Goal: Task Accomplishment & Management: Use online tool/utility

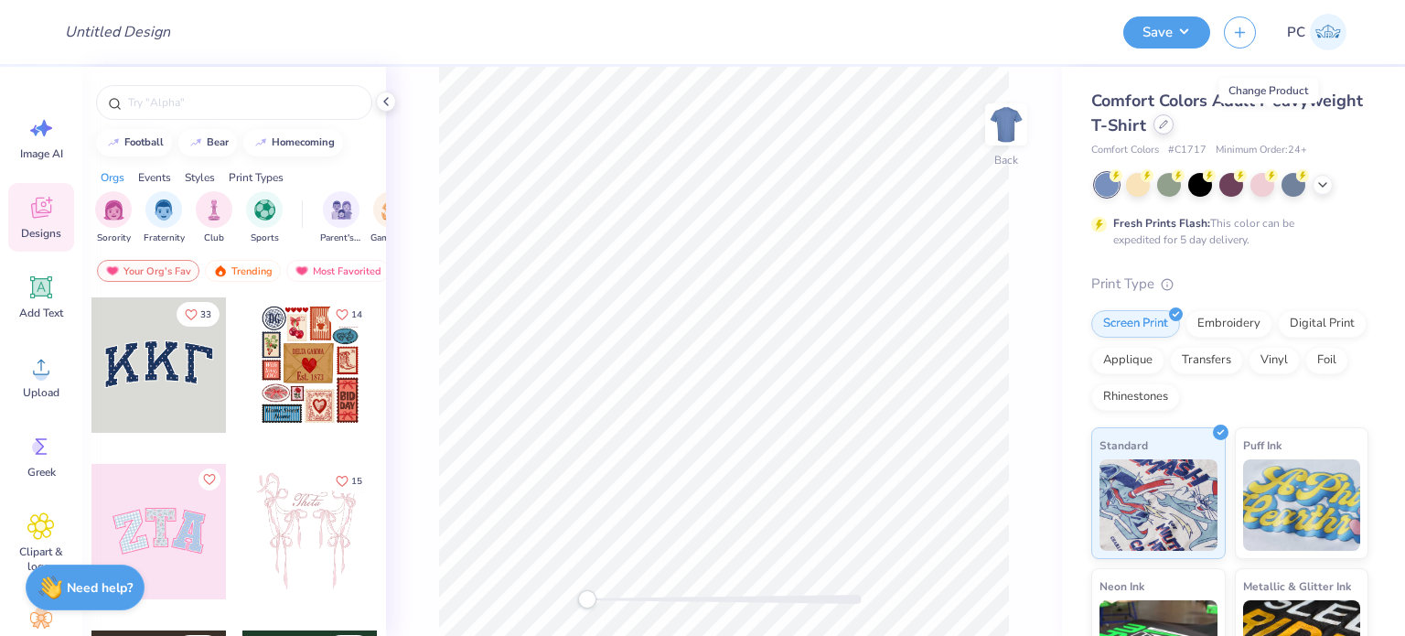
click at [1168, 125] on icon at bounding box center [1163, 124] width 9 height 9
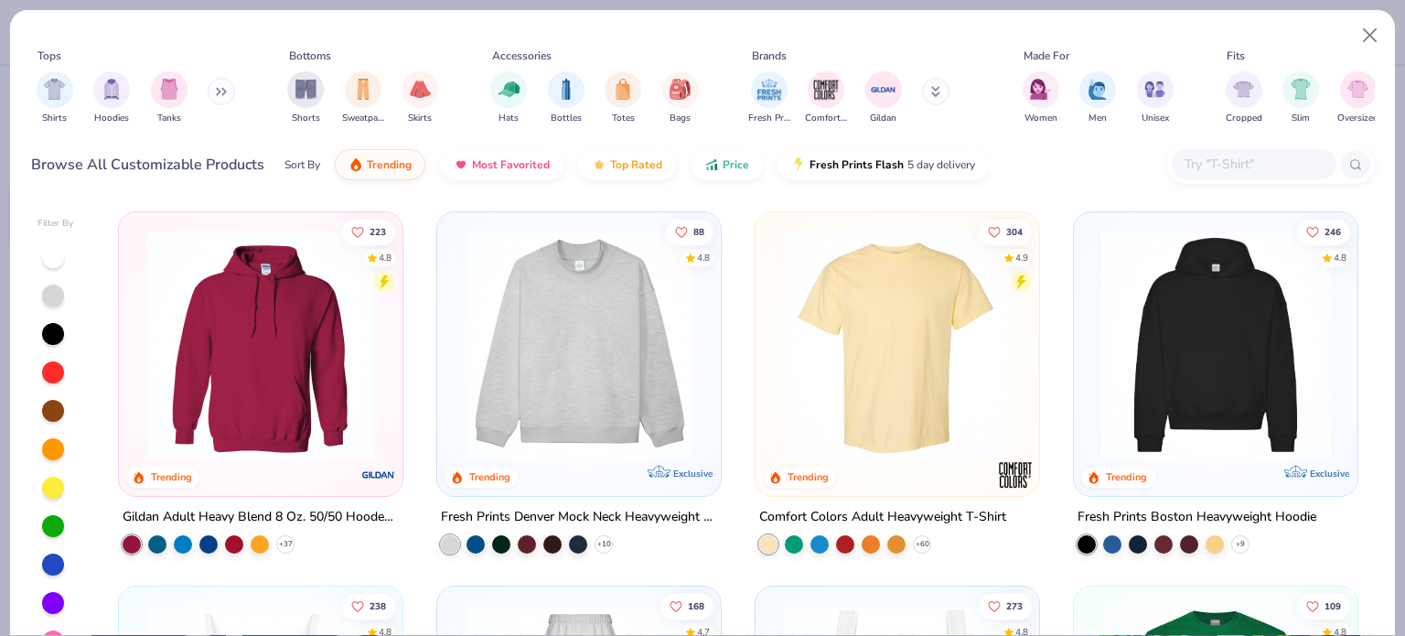
click at [1214, 177] on div at bounding box center [1254, 164] width 165 height 30
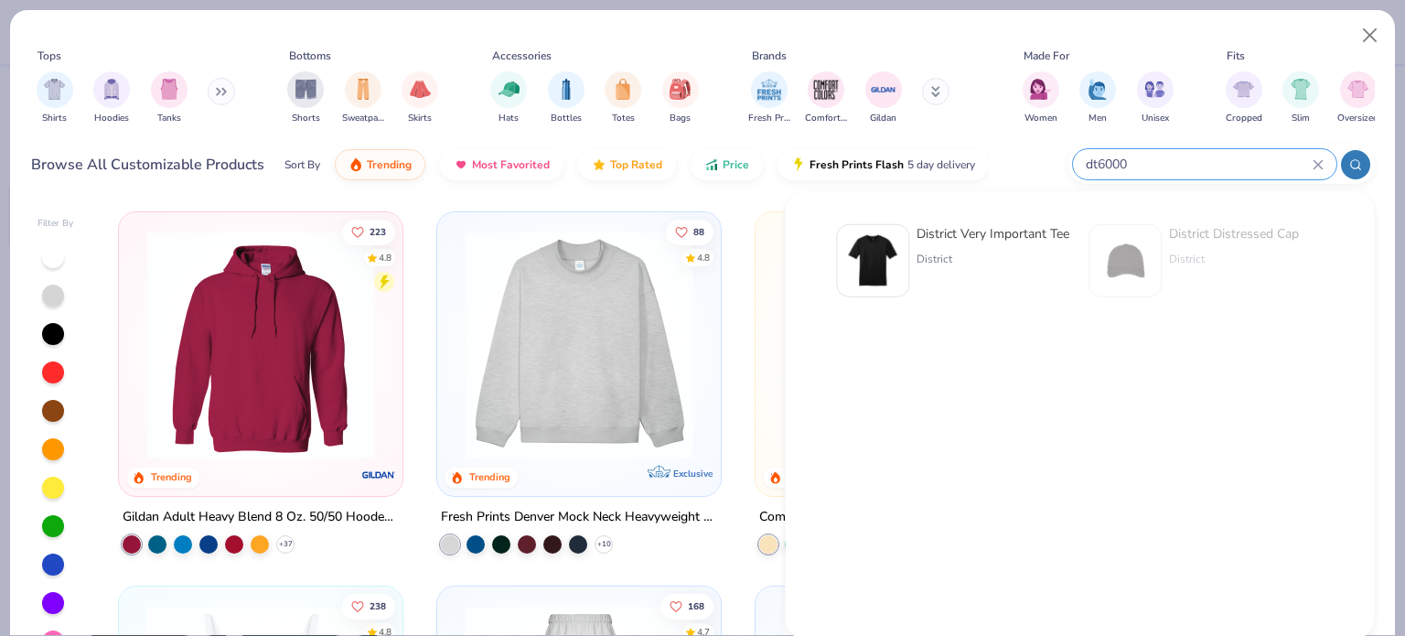
type input "dt6000"
click at [889, 233] on img at bounding box center [872, 260] width 57 height 57
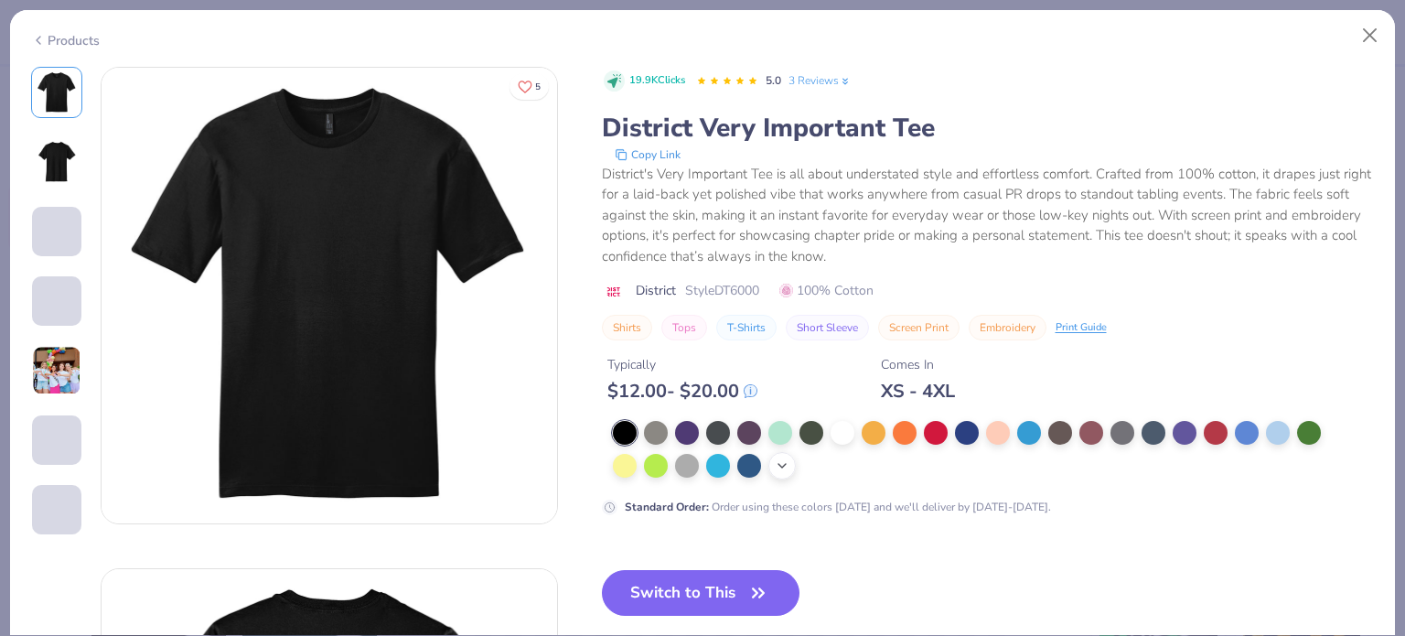
click at [782, 460] on icon at bounding box center [782, 465] width 15 height 15
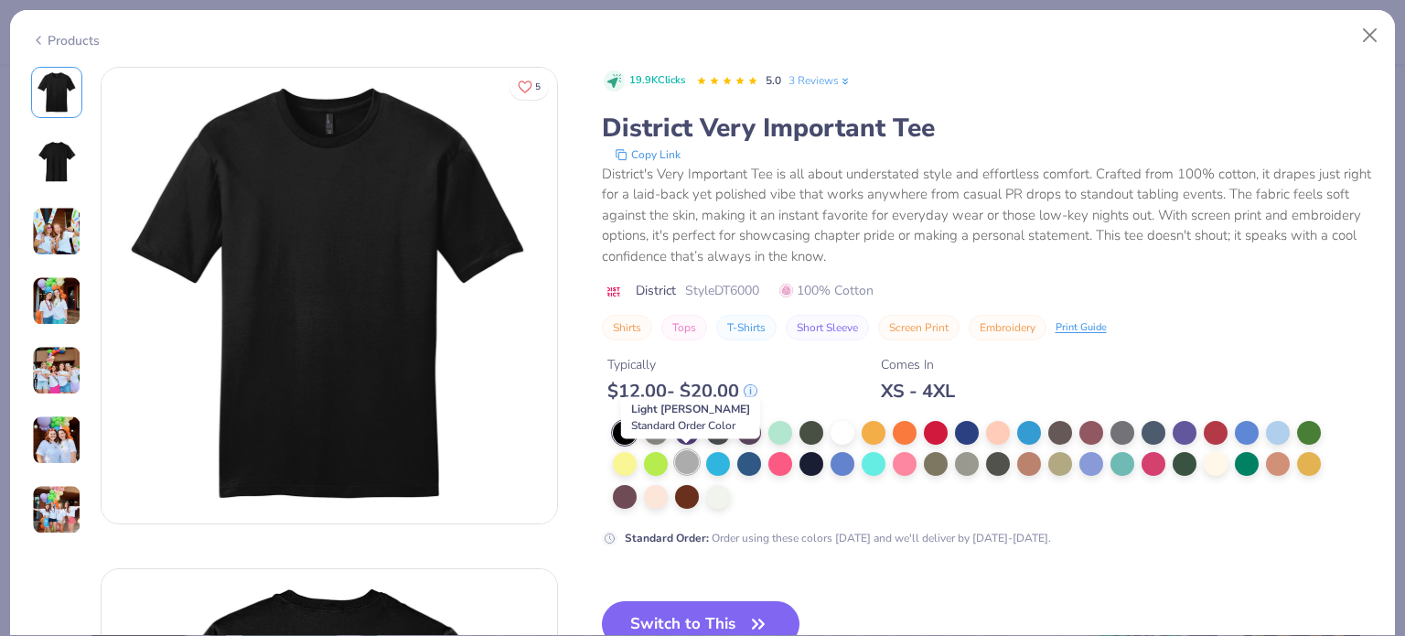
click at [685, 462] on div at bounding box center [687, 462] width 24 height 24
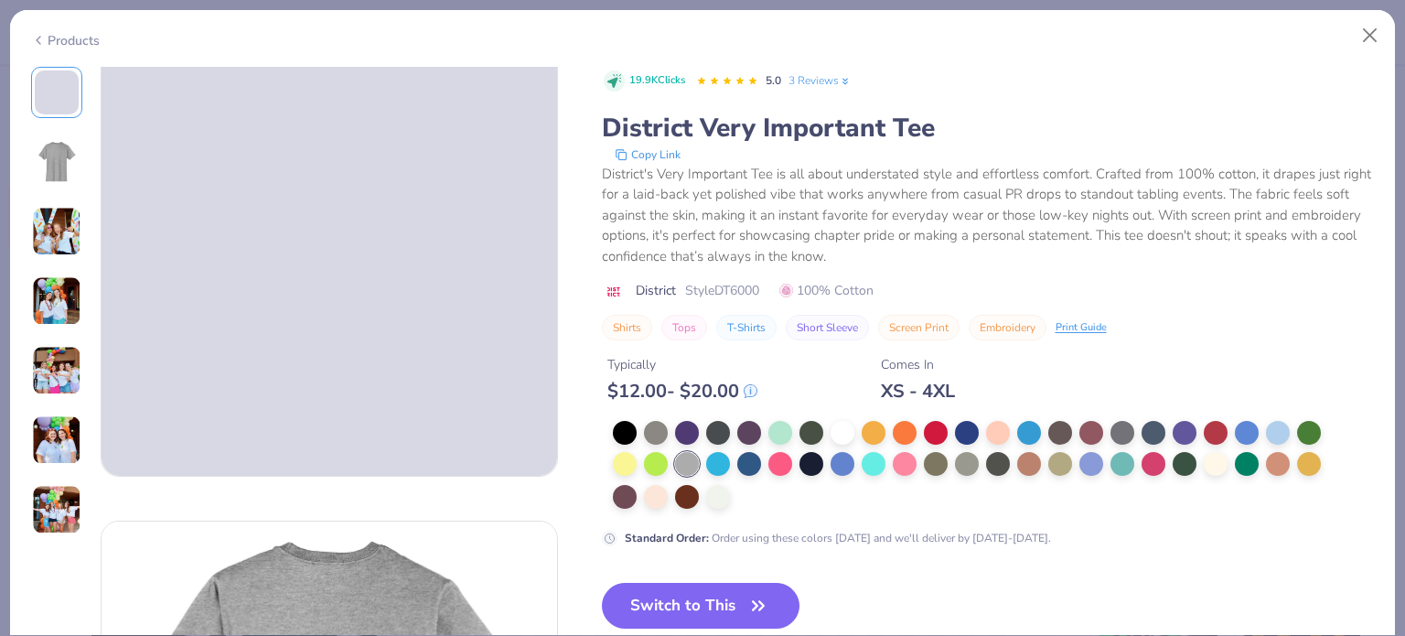
scroll to position [91, 0]
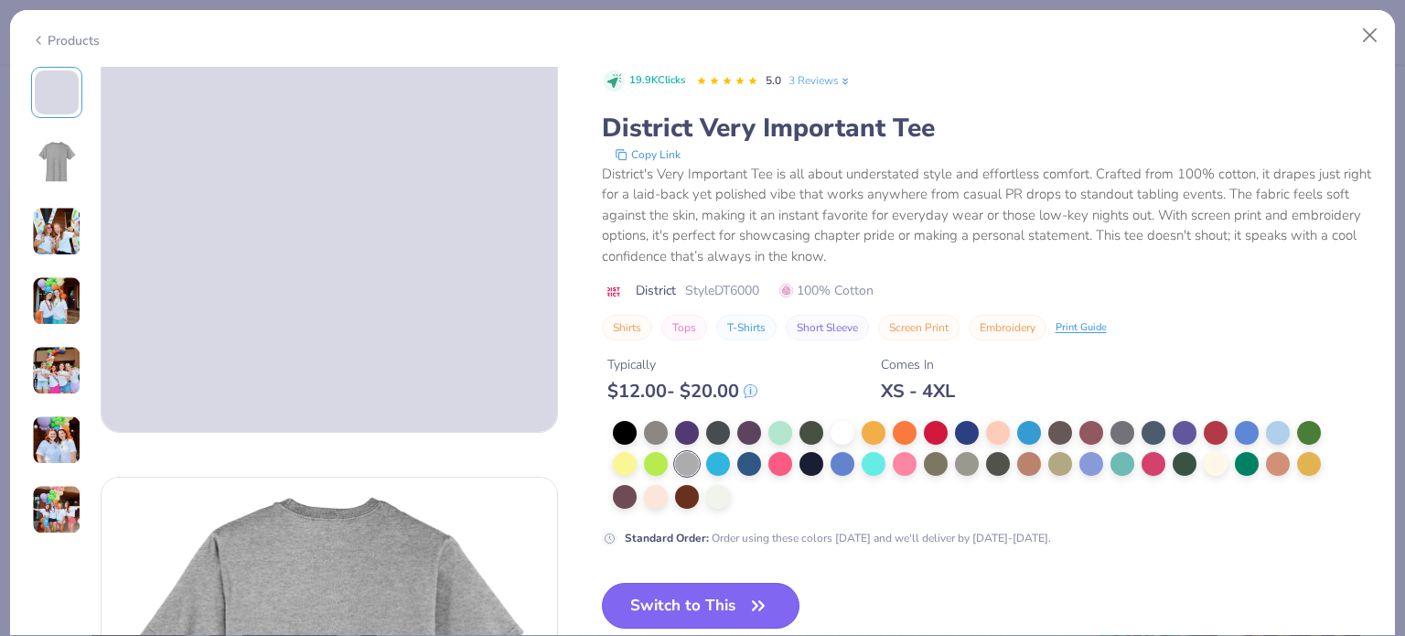
click at [691, 602] on button "Switch to This" at bounding box center [701, 606] width 198 height 46
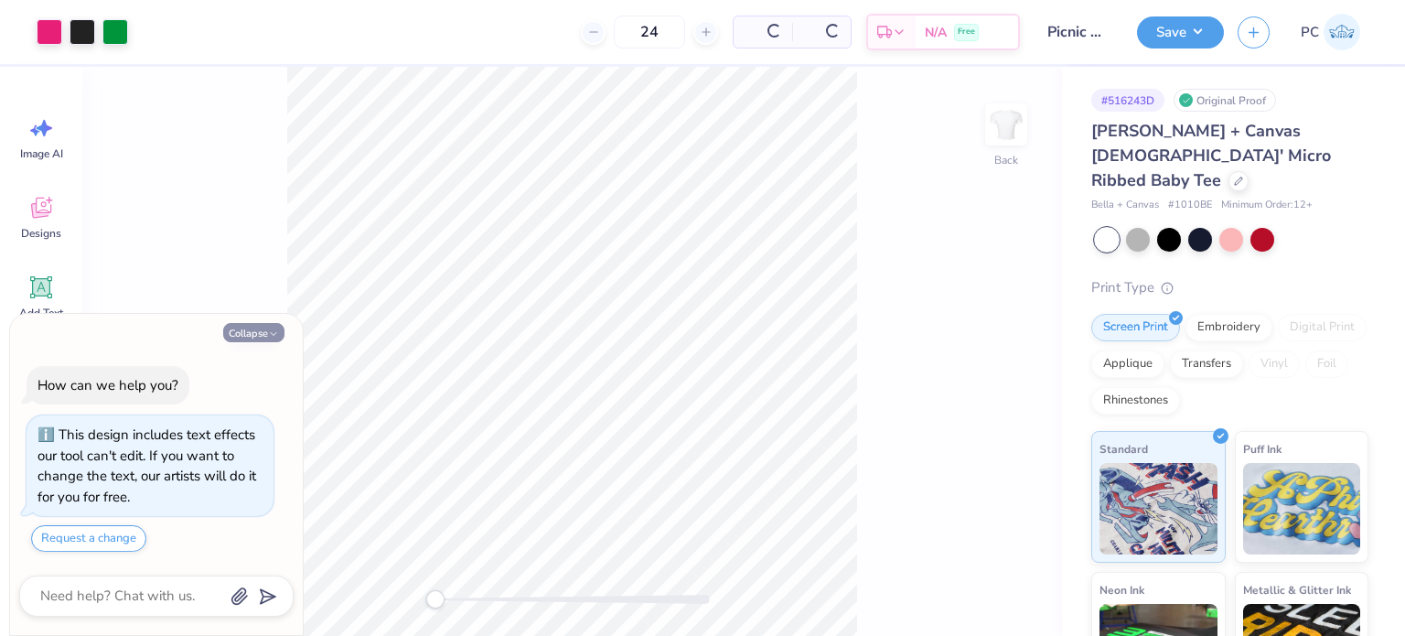
click at [255, 330] on button "Collapse" at bounding box center [253, 332] width 61 height 19
type textarea "x"
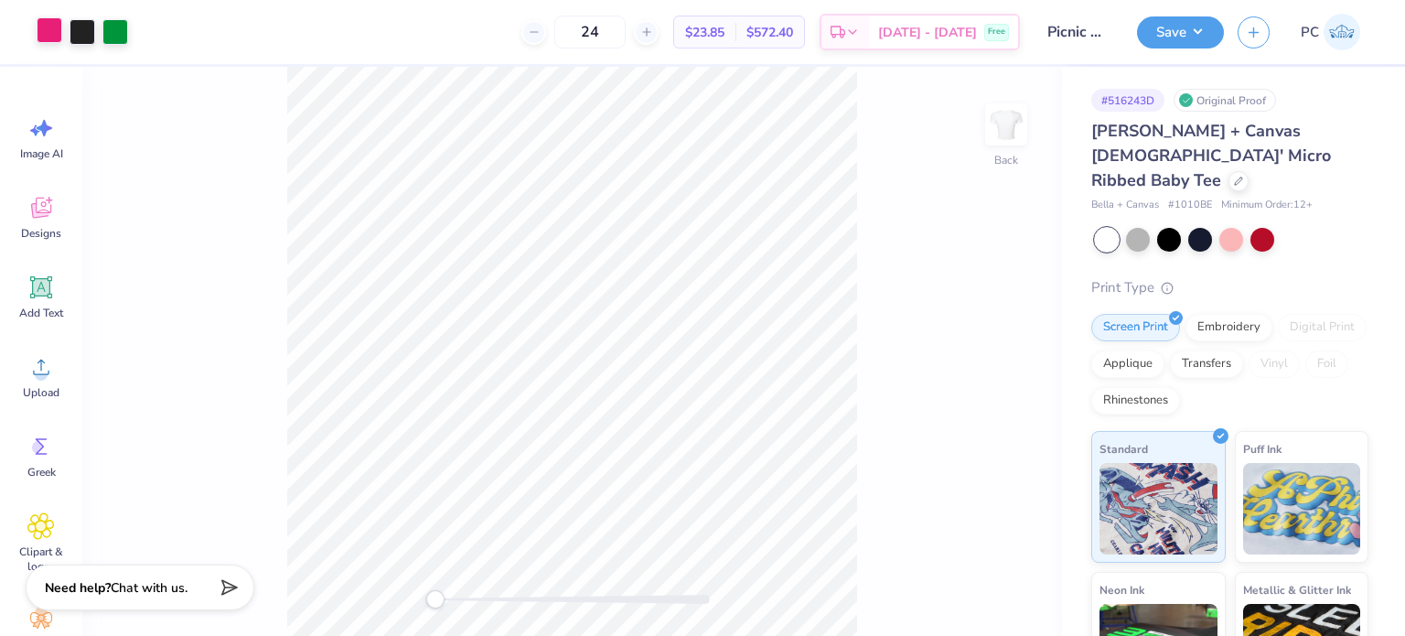
click at [37, 35] on div at bounding box center [50, 30] width 26 height 26
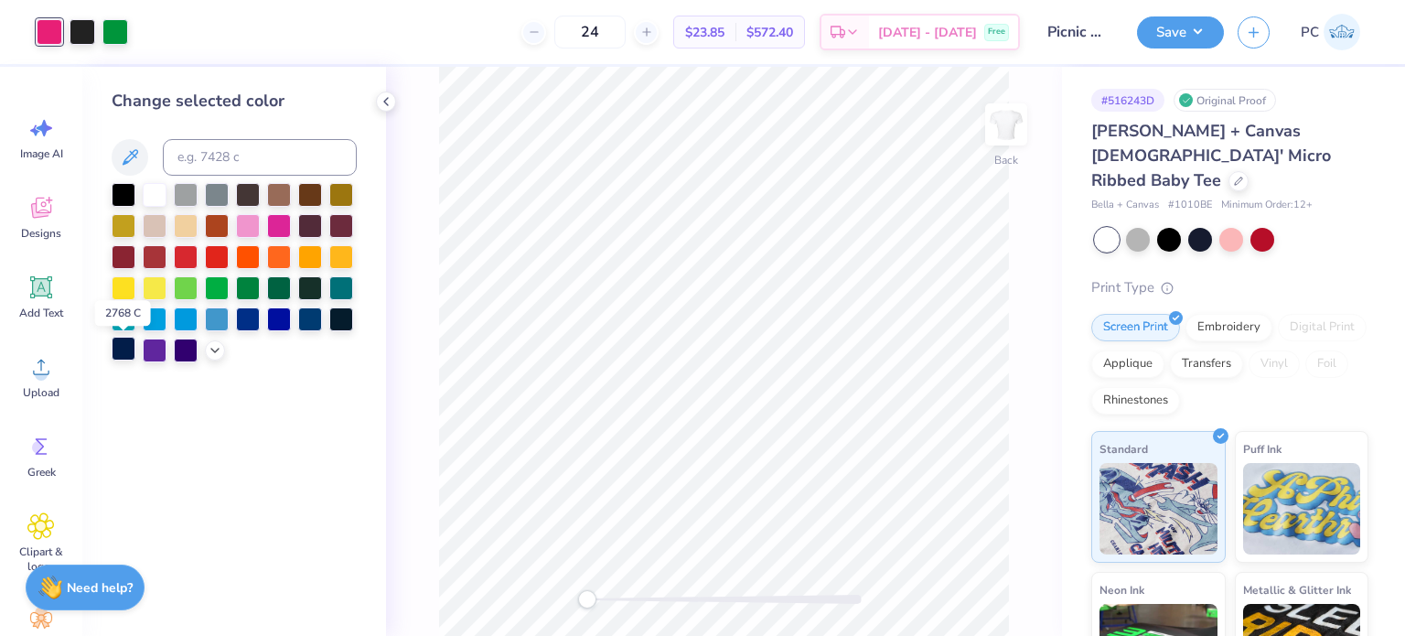
click at [128, 350] on div at bounding box center [124, 349] width 24 height 24
click at [388, 100] on icon at bounding box center [386, 101] width 15 height 15
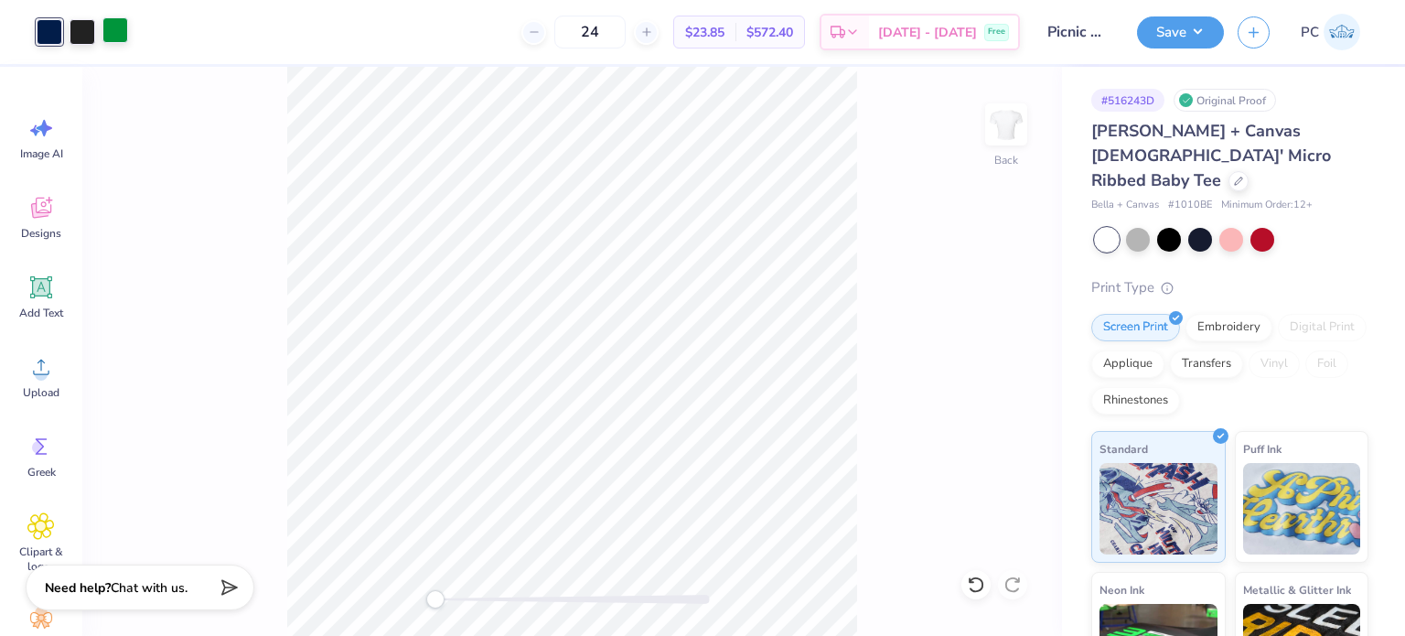
click at [120, 34] on div at bounding box center [115, 30] width 26 height 26
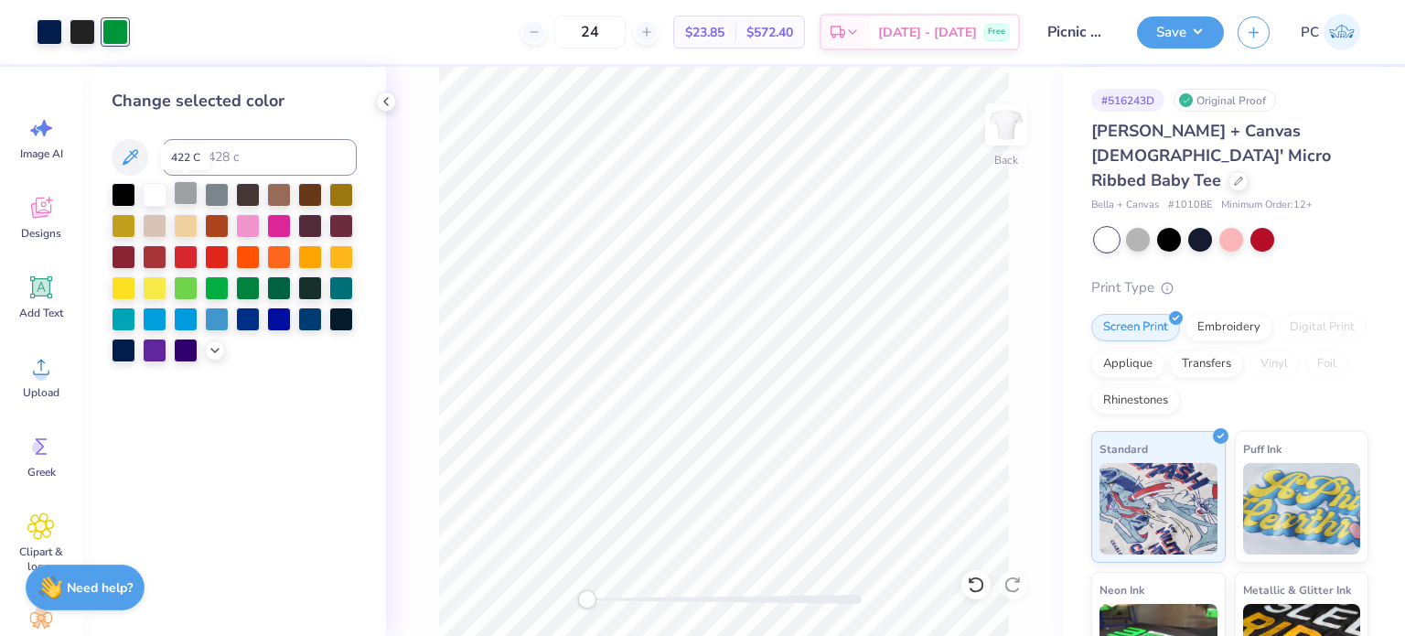
click at [184, 193] on div at bounding box center [186, 193] width 24 height 24
click at [84, 31] on div at bounding box center [83, 30] width 26 height 26
click at [186, 193] on div at bounding box center [186, 193] width 24 height 24
click at [252, 197] on div at bounding box center [248, 193] width 24 height 24
click at [220, 354] on icon at bounding box center [215, 348] width 15 height 15
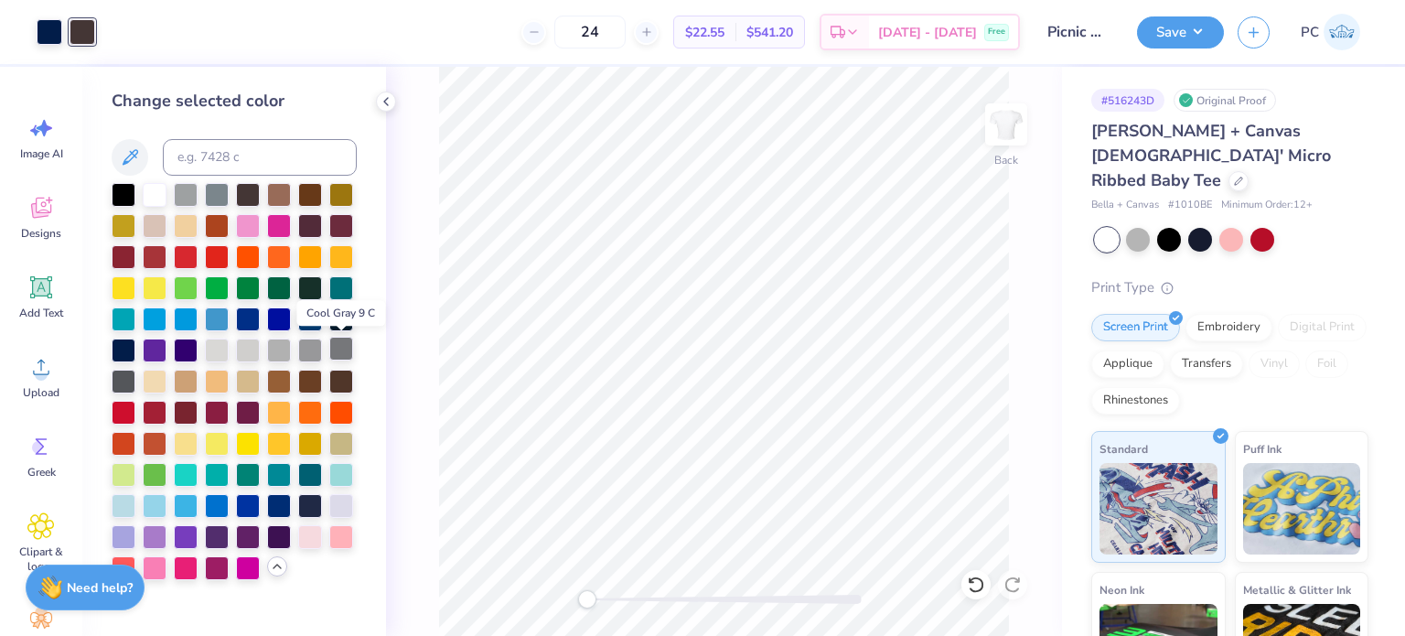
click at [341, 350] on div at bounding box center [341, 349] width 24 height 24
click at [304, 347] on div at bounding box center [310, 349] width 24 height 24
click at [126, 379] on div at bounding box center [124, 380] width 24 height 24
click at [1174, 27] on button "Save" at bounding box center [1180, 30] width 87 height 32
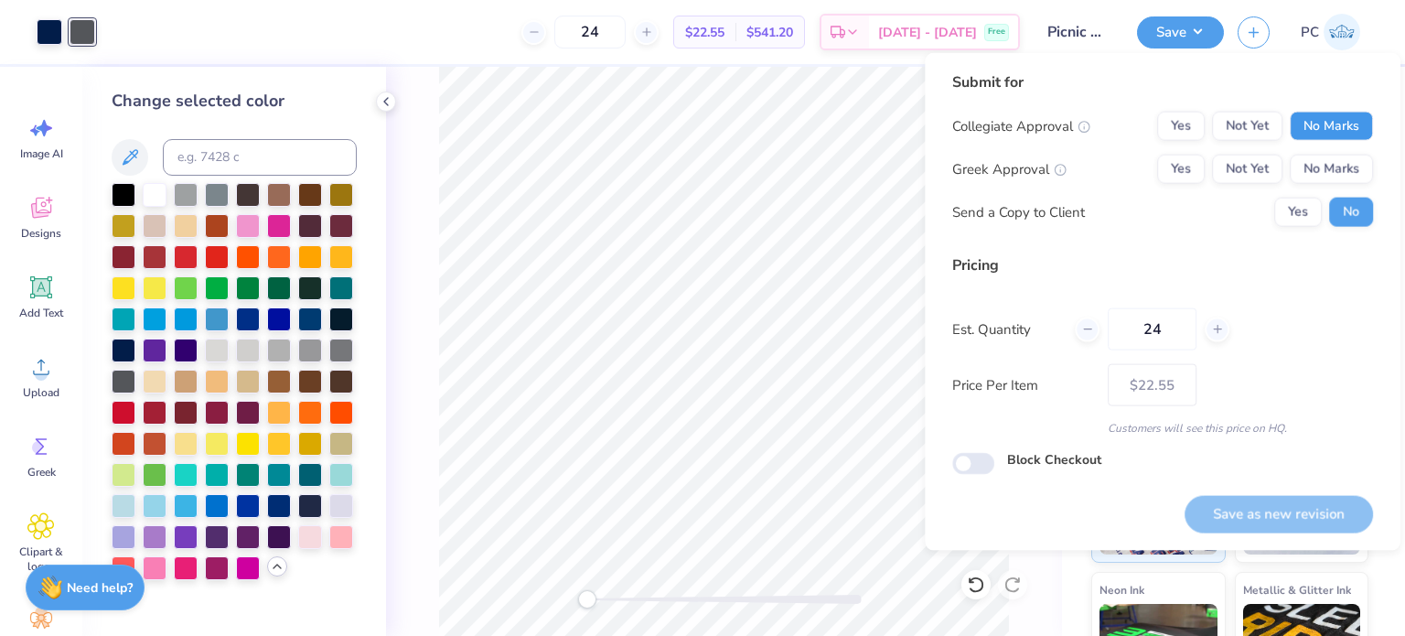
click at [1317, 118] on button "No Marks" at bounding box center [1331, 126] width 83 height 29
click at [1218, 164] on button "Not Yet" at bounding box center [1247, 169] width 70 height 29
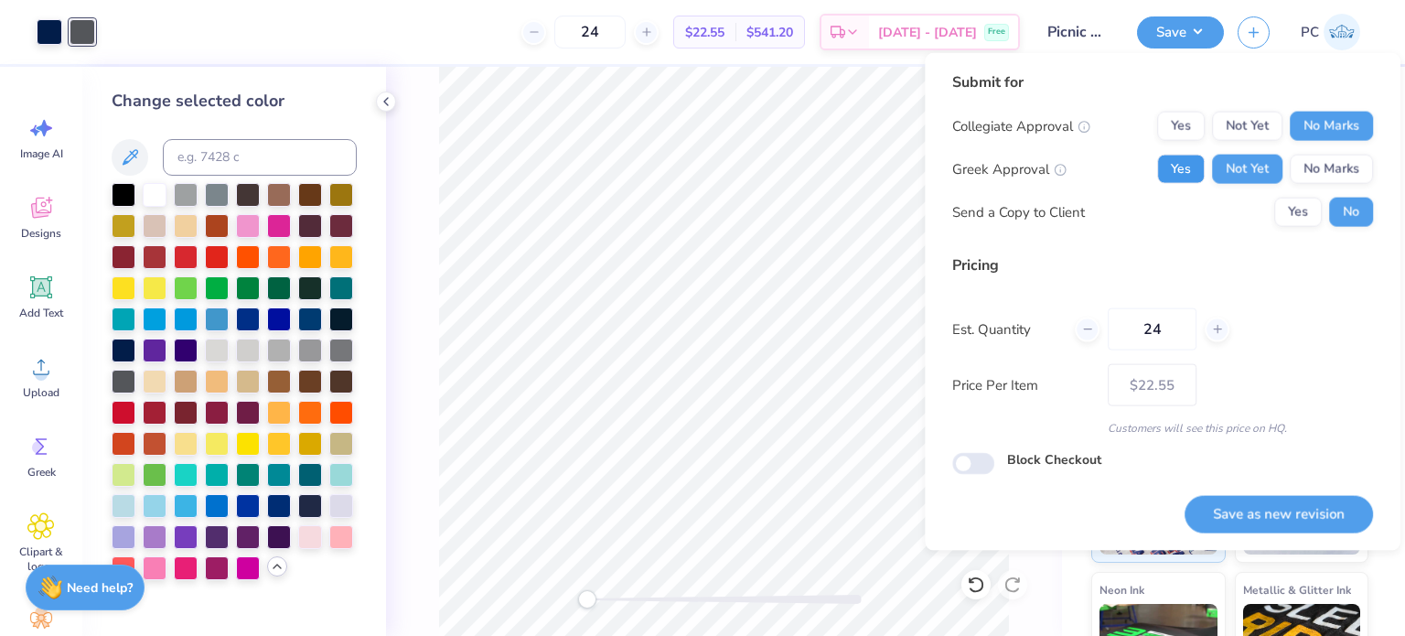
click at [1175, 177] on button "Yes" at bounding box center [1181, 169] width 48 height 29
click at [1291, 511] on button "Save as new revision" at bounding box center [1278, 513] width 188 height 37
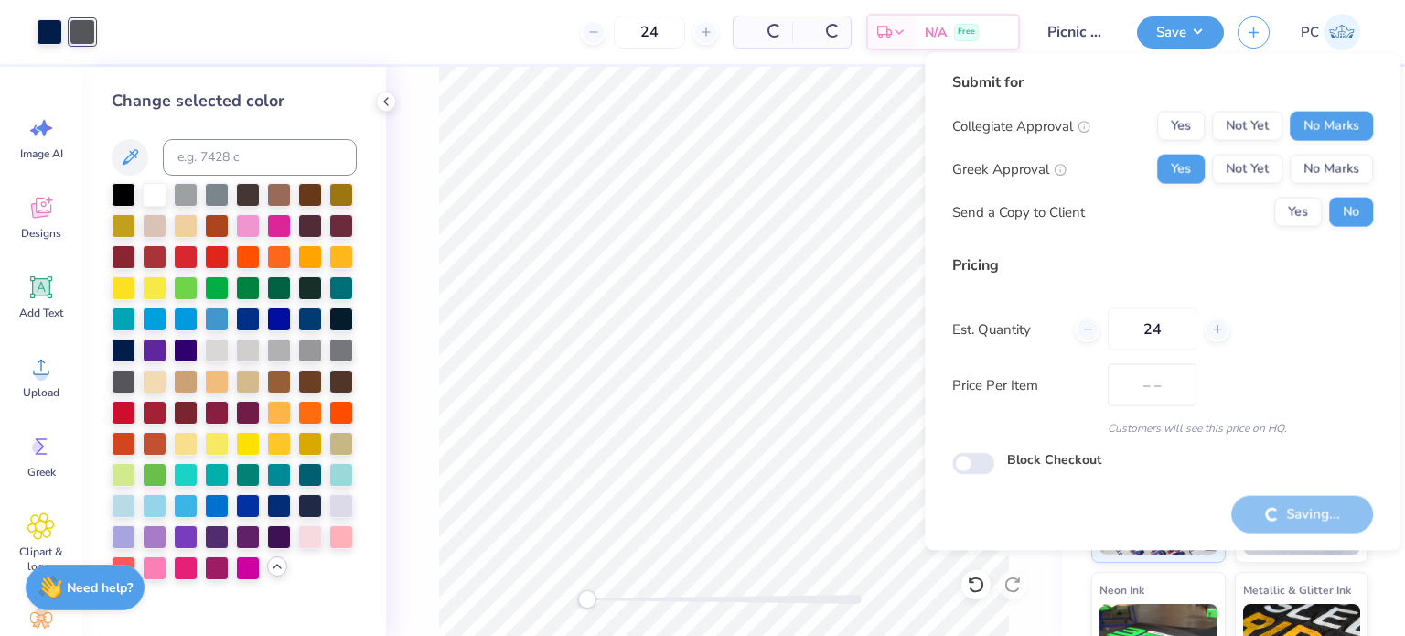
type input "$22.55"
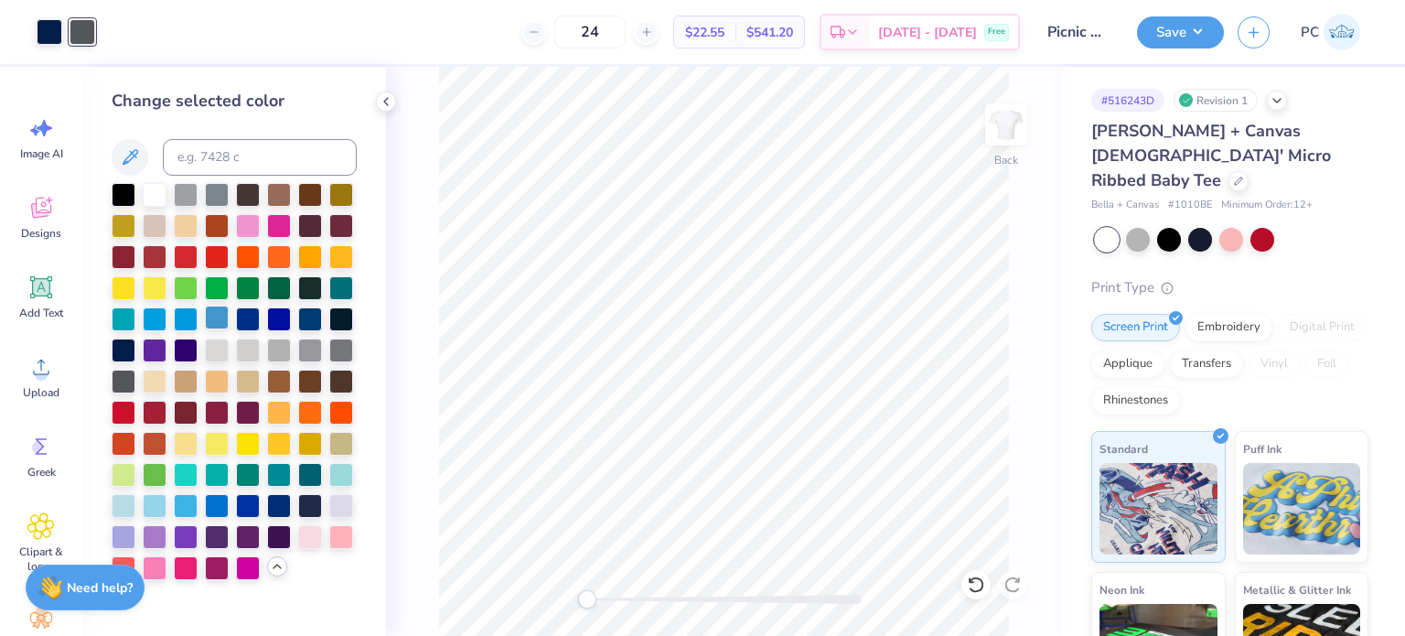
click at [209, 326] on div at bounding box center [217, 317] width 24 height 24
click at [187, 318] on div at bounding box center [186, 317] width 24 height 24
click at [127, 194] on div at bounding box center [124, 193] width 24 height 24
click at [242, 194] on div at bounding box center [248, 193] width 24 height 24
click at [127, 382] on div at bounding box center [124, 380] width 24 height 24
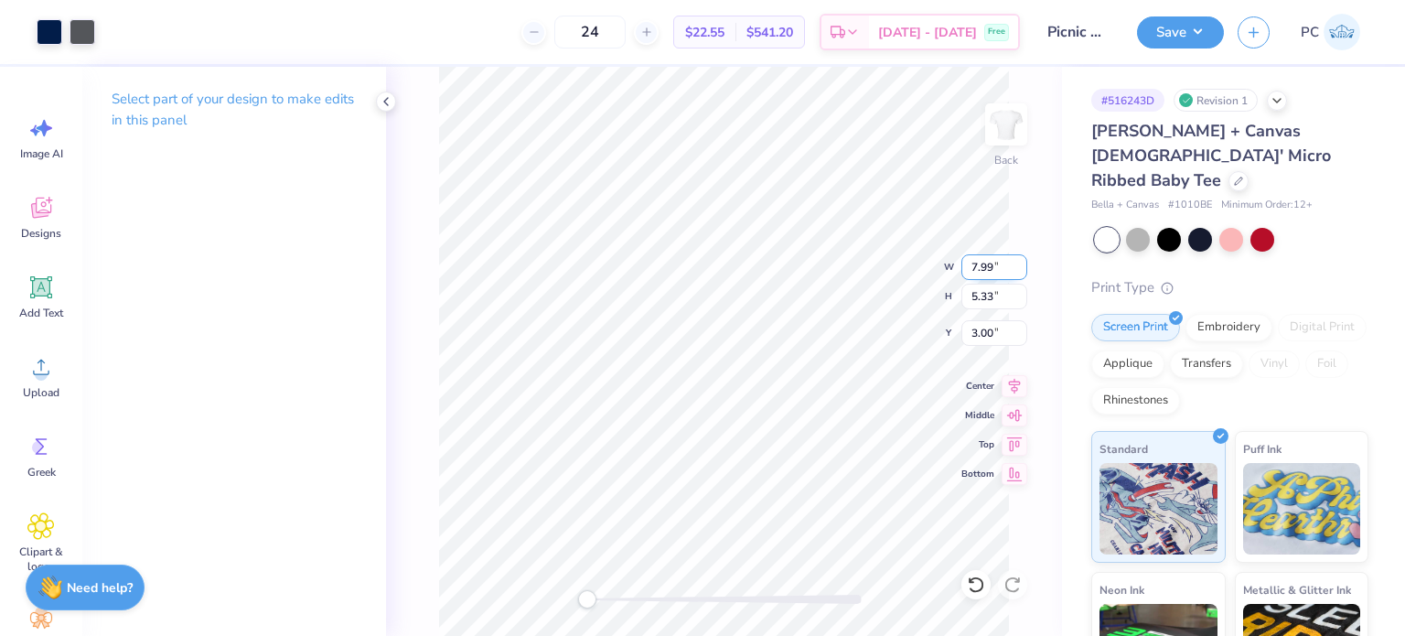
click at [970, 266] on input "7.99" at bounding box center [994, 267] width 66 height 26
type input "9"
drag, startPoint x: 1004, startPoint y: 271, endPoint x: 988, endPoint y: 272, distance: 16.5
click at [988, 272] on input "10.13" at bounding box center [994, 267] width 66 height 26
type input "10"
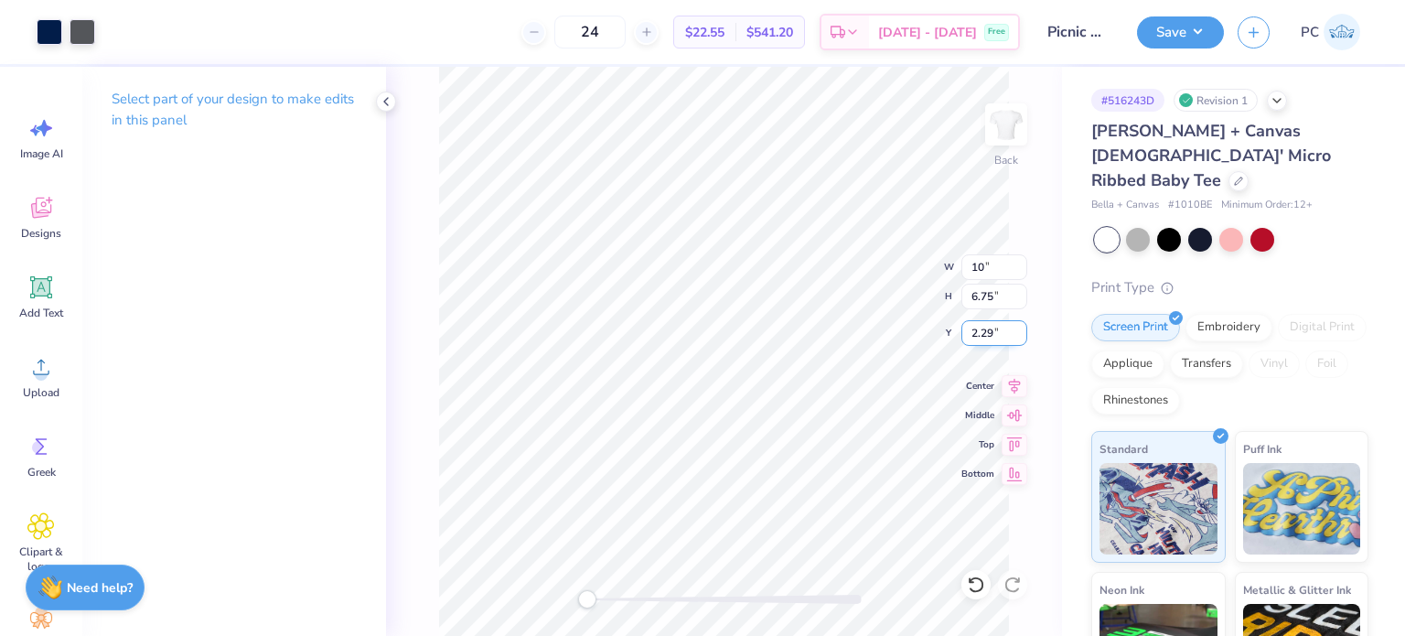
drag, startPoint x: 994, startPoint y: 332, endPoint x: 973, endPoint y: 330, distance: 21.1
click at [973, 330] on input "2.29" at bounding box center [994, 333] width 66 height 26
type input "3"
click at [1014, 382] on icon at bounding box center [1015, 383] width 12 height 16
drag, startPoint x: 991, startPoint y: 272, endPoint x: 970, endPoint y: 271, distance: 20.1
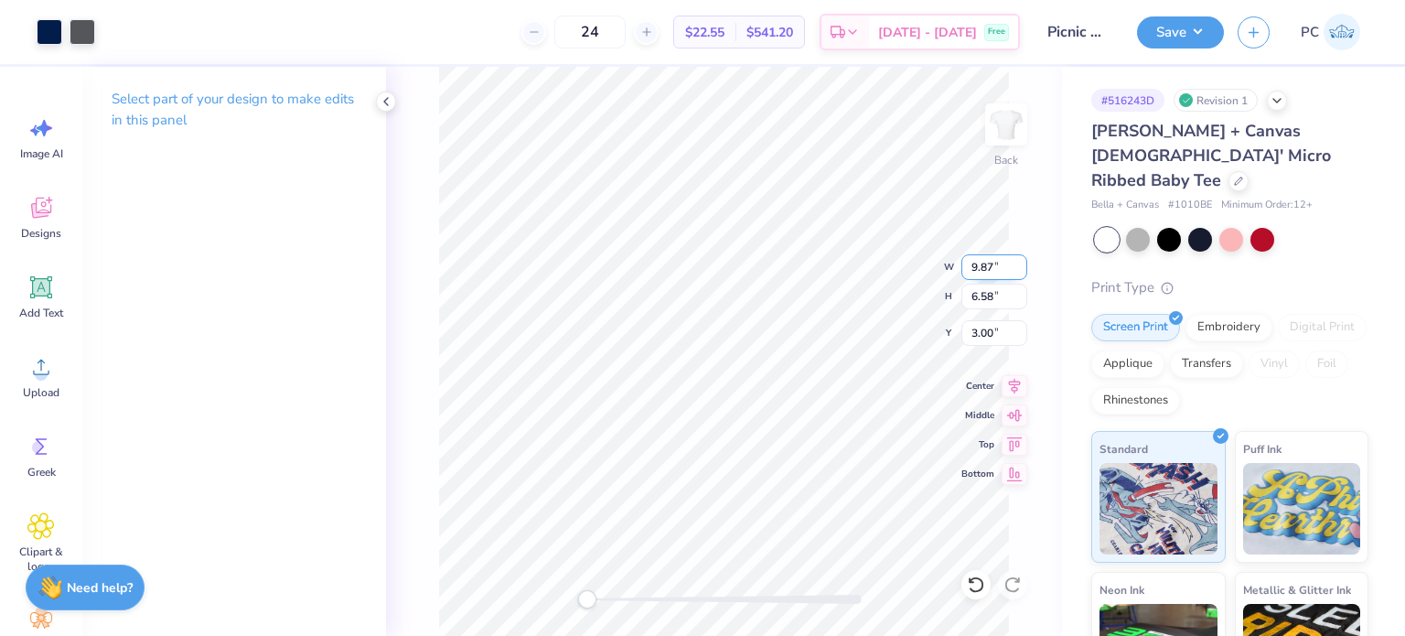
click at [970, 271] on input "9.87" at bounding box center [994, 267] width 66 height 26
type input "10"
click at [1013, 385] on icon at bounding box center [1015, 383] width 26 height 22
click at [1001, 260] on input "10.13" at bounding box center [994, 267] width 66 height 26
type input "10.00"
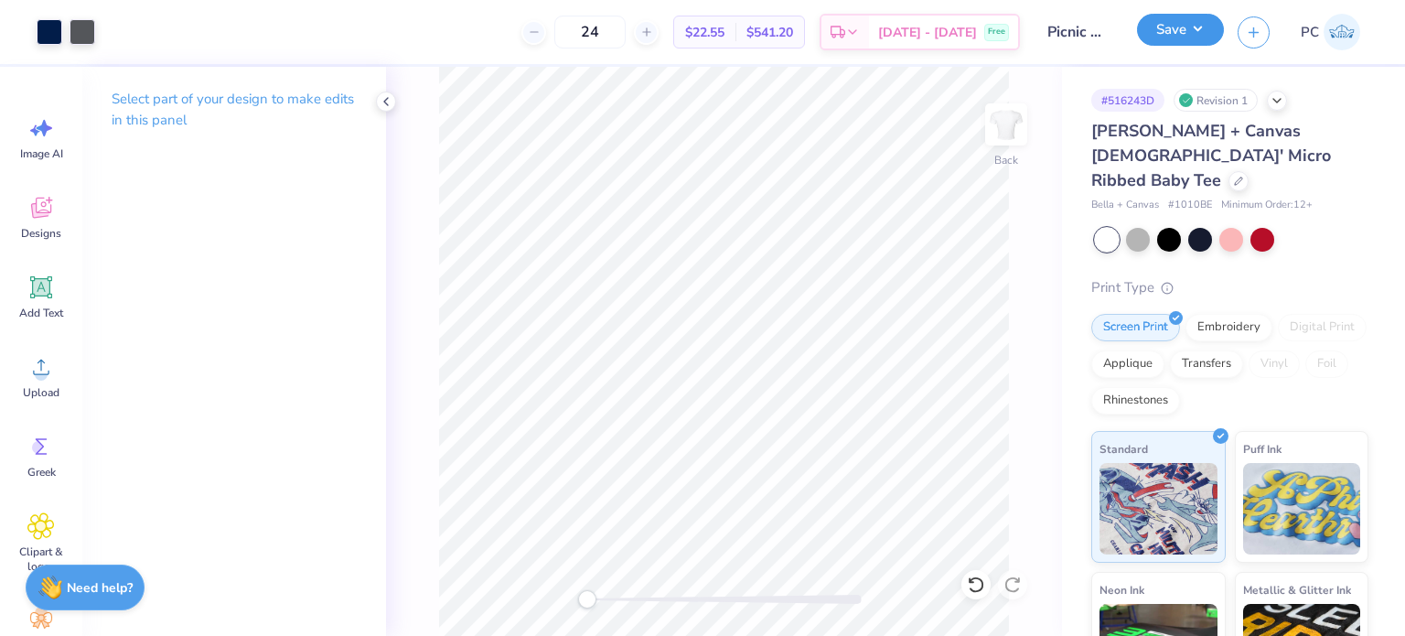
click at [1192, 31] on button "Save" at bounding box center [1180, 30] width 87 height 32
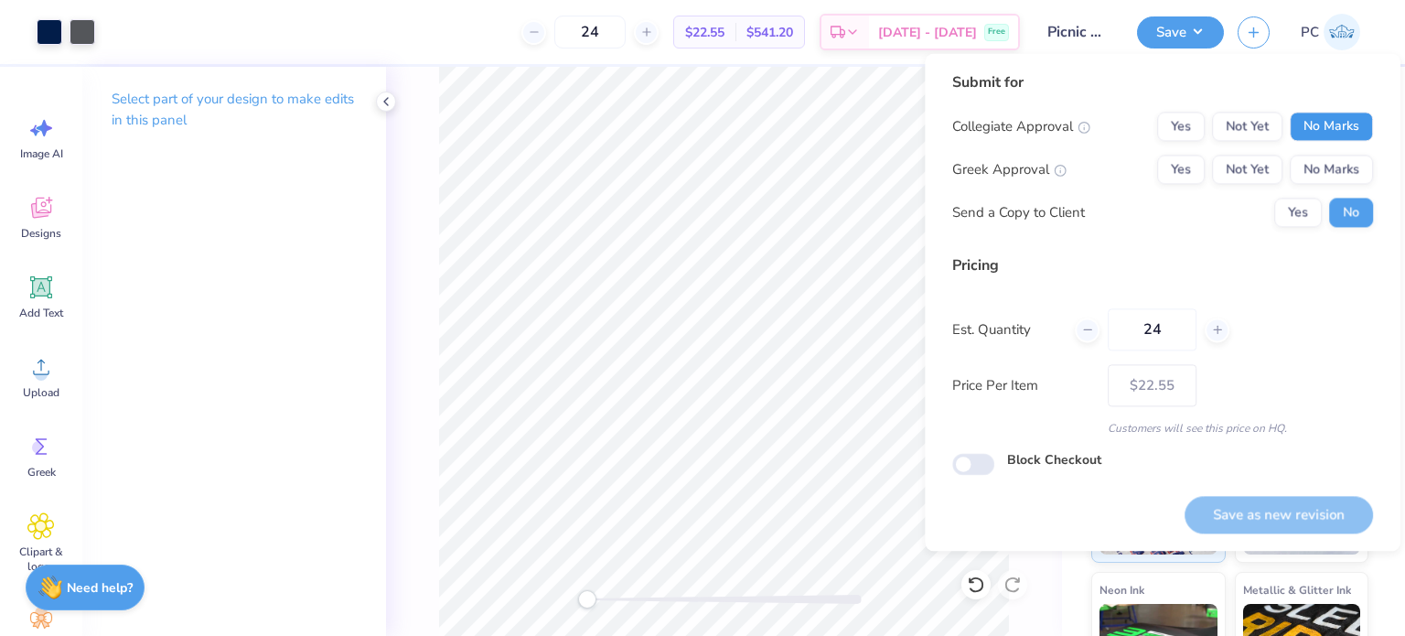
click at [1329, 119] on button "No Marks" at bounding box center [1331, 126] width 83 height 29
click at [1167, 164] on button "Yes" at bounding box center [1181, 169] width 48 height 29
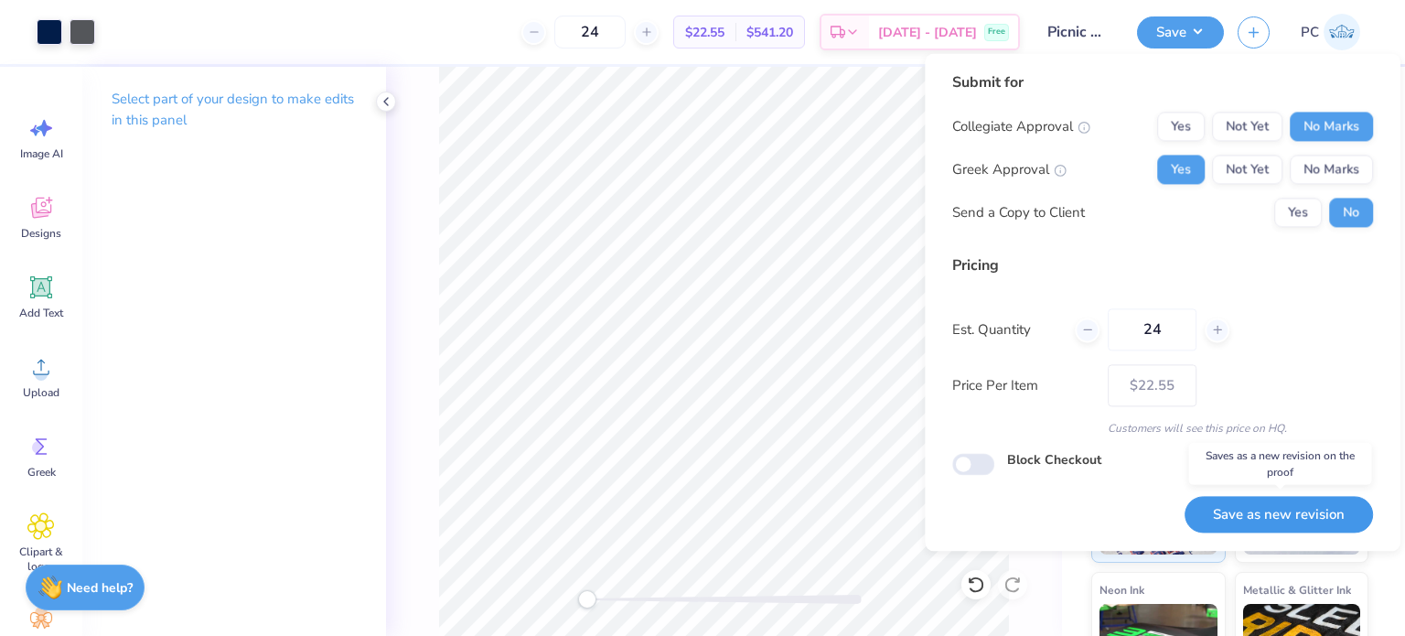
click at [1291, 505] on button "Save as new revision" at bounding box center [1278, 514] width 188 height 37
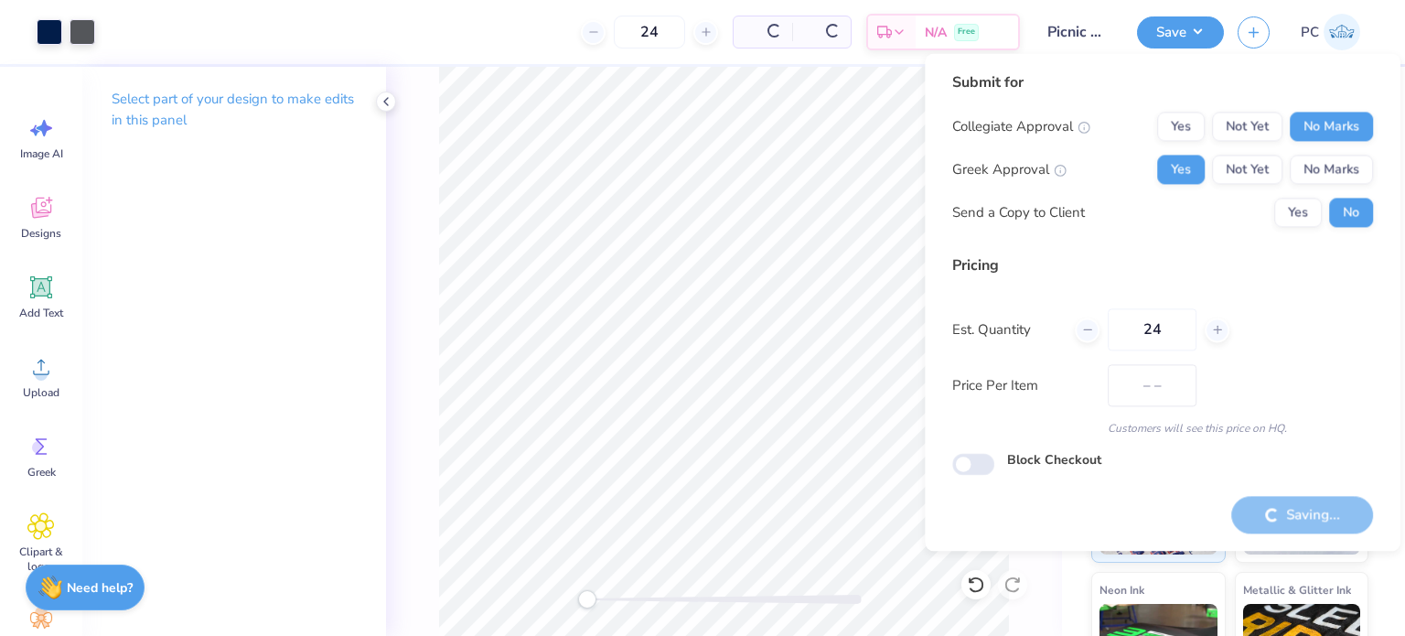
type input "$22.55"
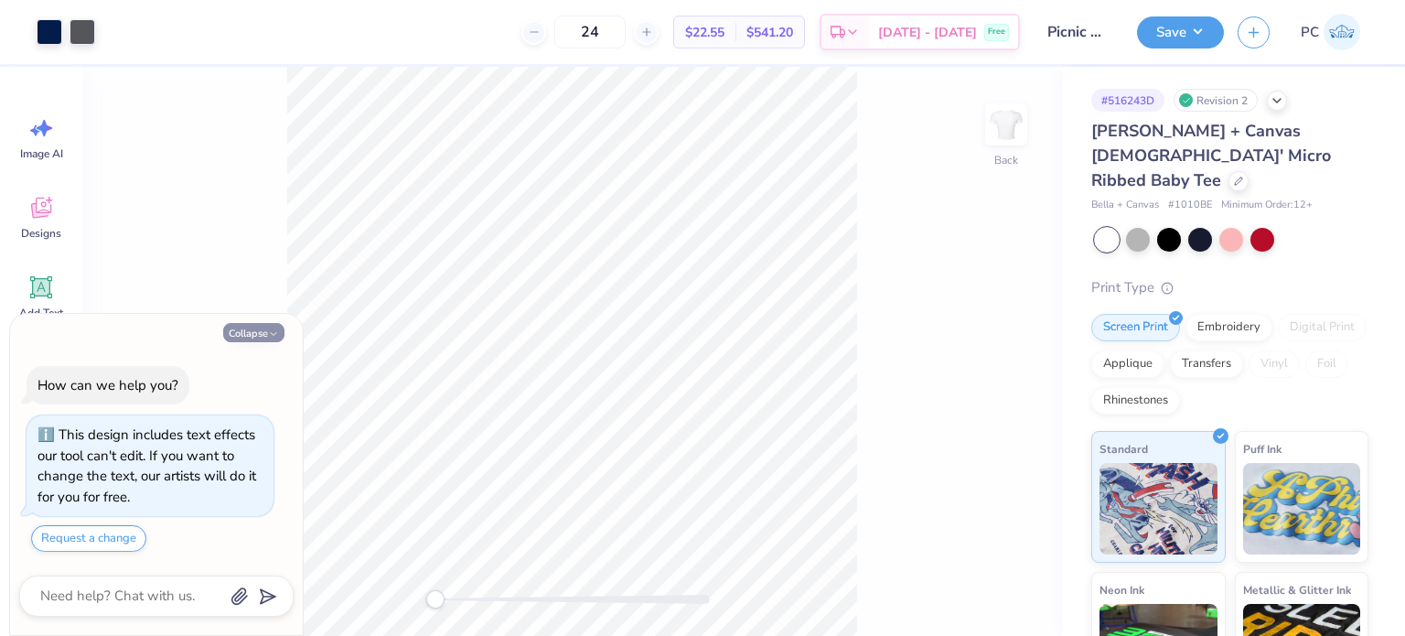
click at [262, 330] on button "Collapse" at bounding box center [253, 332] width 61 height 19
type textarea "x"
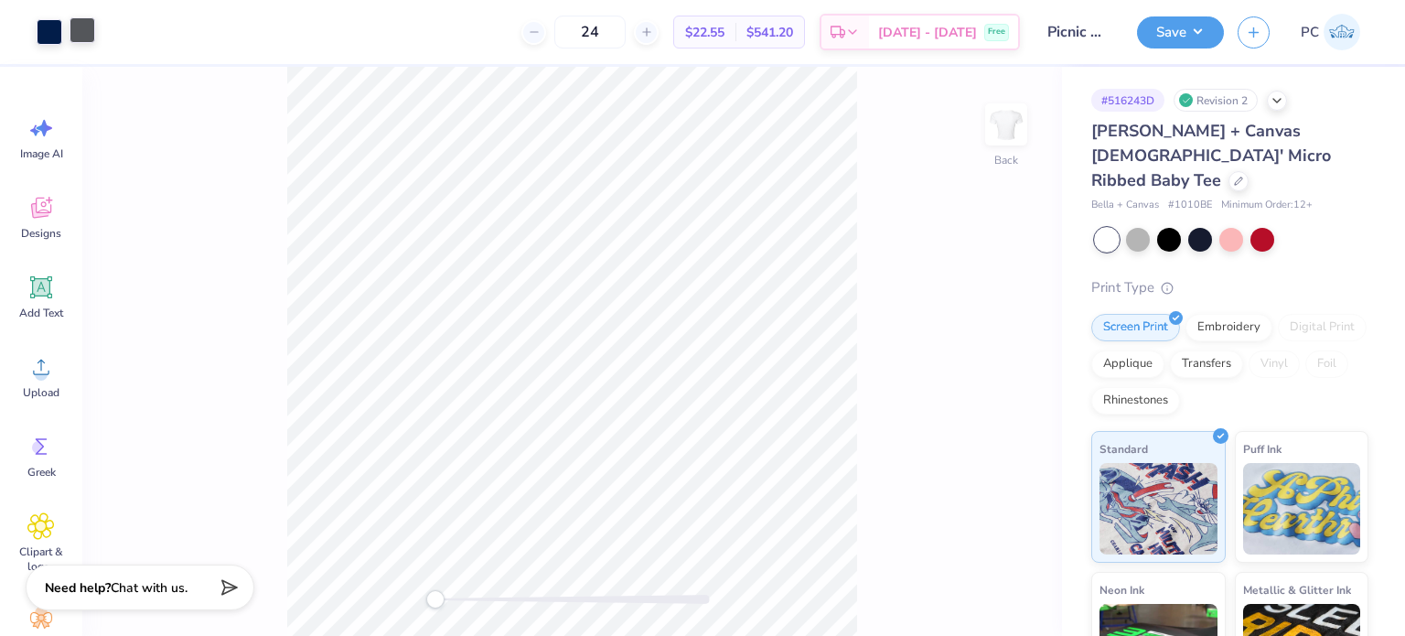
click at [86, 28] on div at bounding box center [83, 30] width 26 height 26
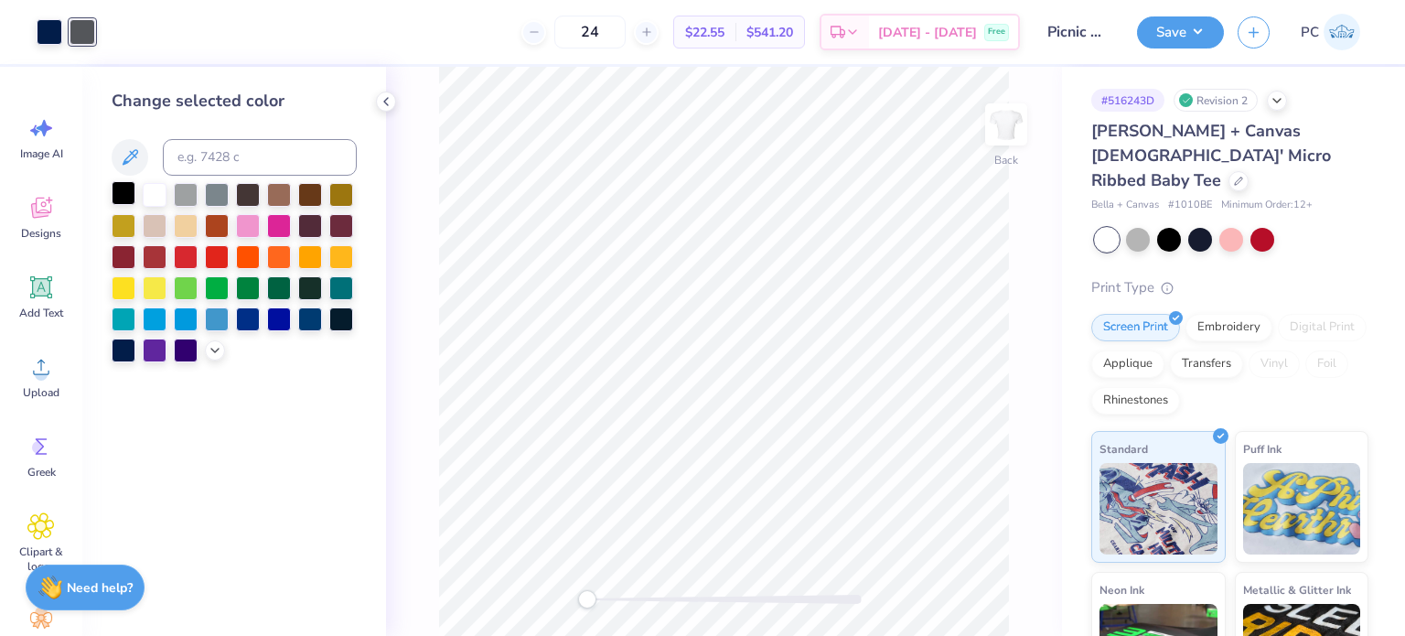
click at [124, 197] on div at bounding box center [124, 193] width 24 height 24
click at [383, 105] on icon at bounding box center [386, 101] width 15 height 15
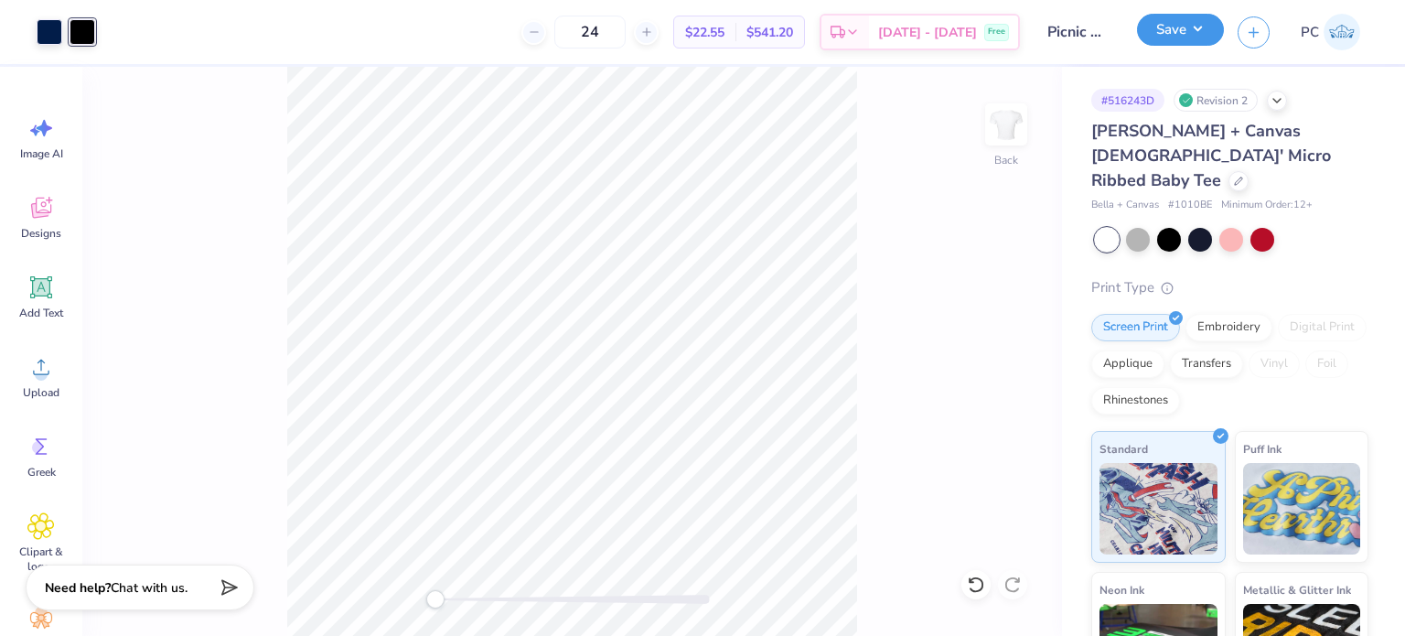
click at [1189, 27] on button "Save" at bounding box center [1180, 30] width 87 height 32
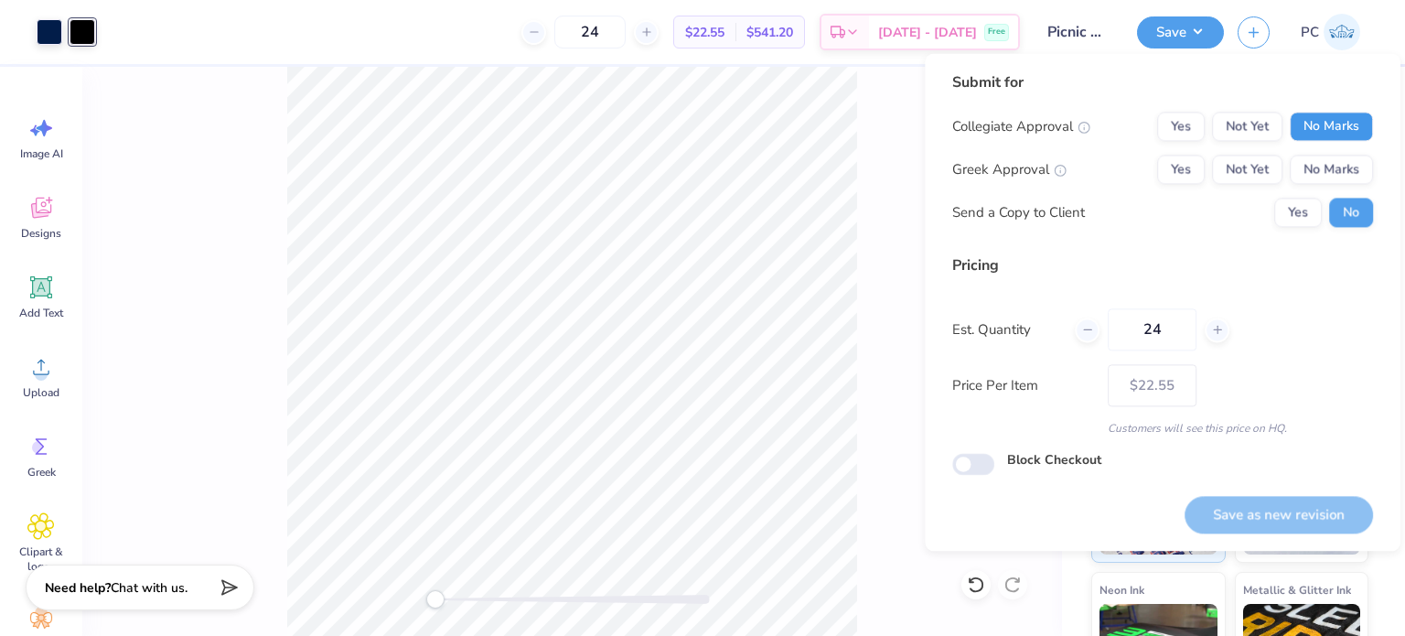
click at [1335, 118] on button "No Marks" at bounding box center [1331, 126] width 83 height 29
click at [1174, 175] on button "Yes" at bounding box center [1181, 169] width 48 height 29
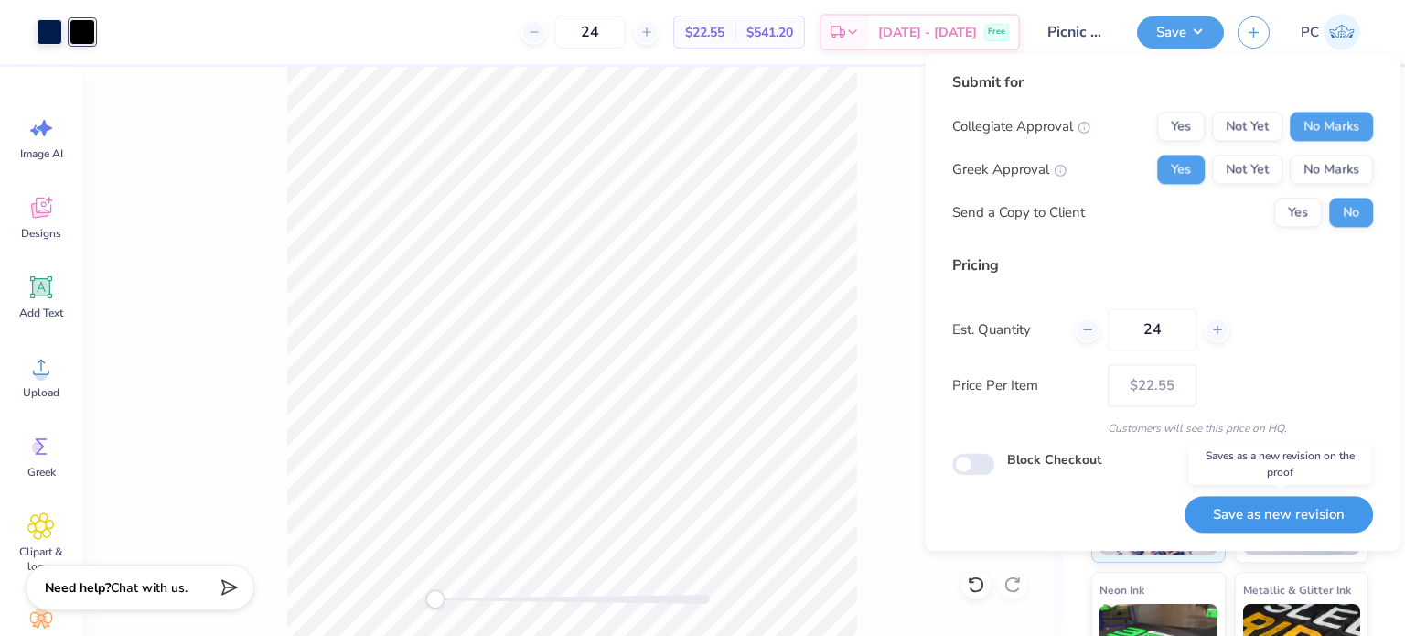
click at [1308, 516] on button "Save as new revision" at bounding box center [1278, 514] width 188 height 37
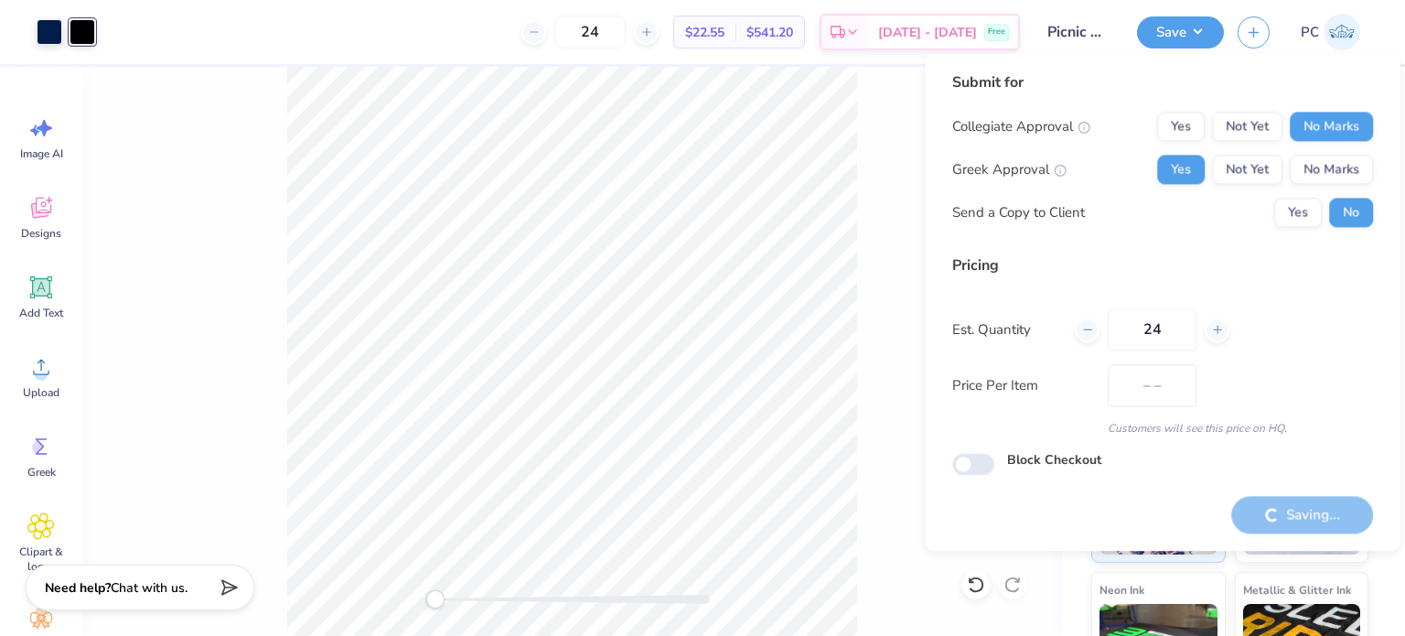
type input "$22.55"
